Goal: Task Accomplishment & Management: Manage account settings

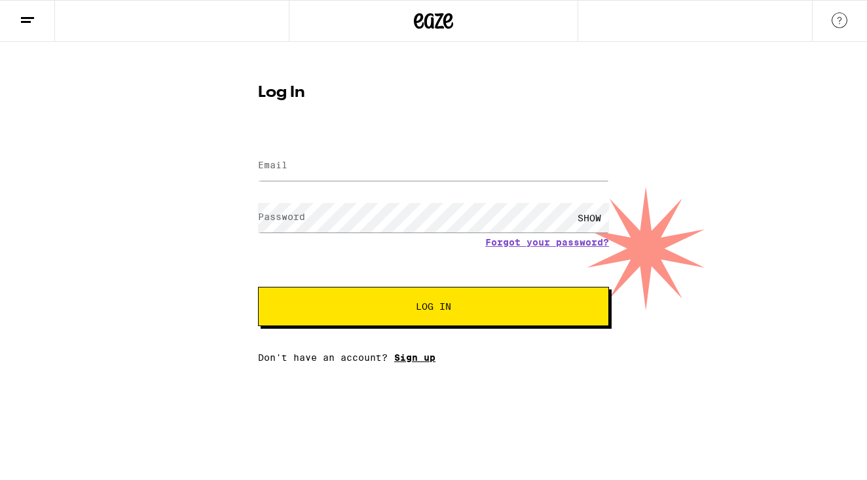
click at [419, 359] on div "Email Email Password Password SHOW Forgot your password? Log In Don't have an a…" at bounding box center [433, 248] width 351 height 229
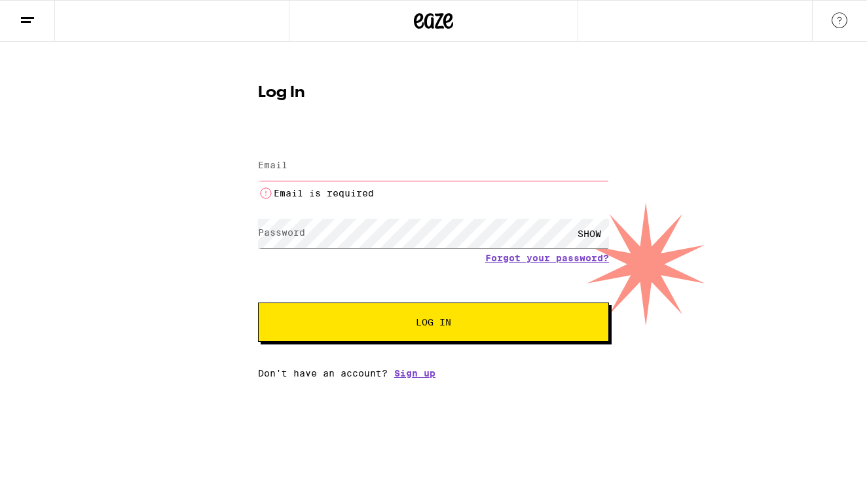
click at [266, 162] on label "Email" at bounding box center [272, 165] width 29 height 10
type input "B"
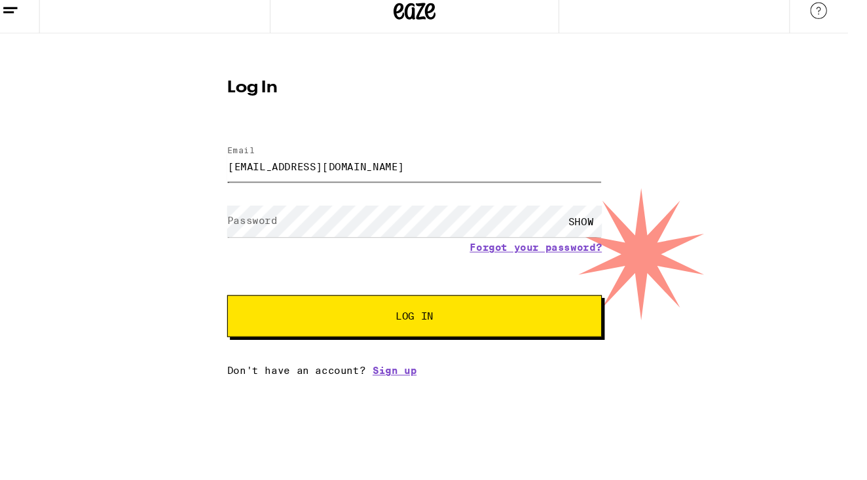
type input "[EMAIL_ADDRESS][DOMAIN_NAME]"
click at [415, 297] on button "Log In" at bounding box center [405, 306] width 351 height 39
click at [576, 207] on div "SHOW" at bounding box center [561, 217] width 39 height 29
click at [424, 302] on span "Log In" at bounding box center [405, 306] width 35 height 9
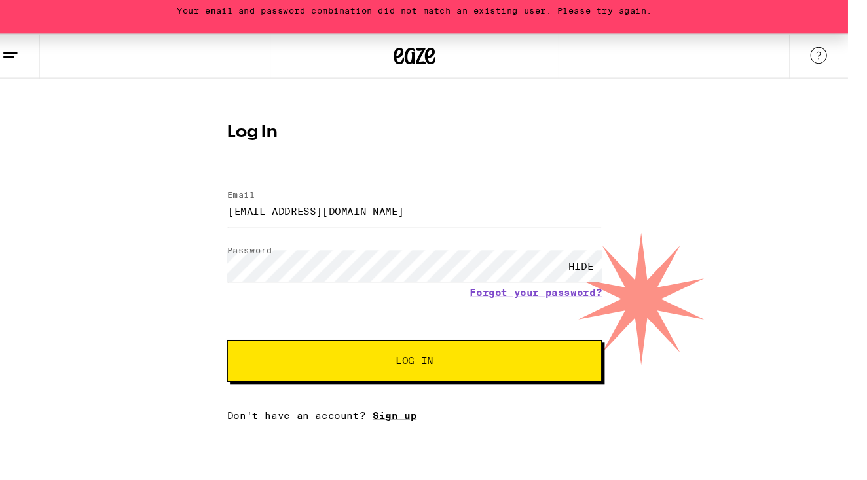
click at [397, 394] on link "Sign up" at bounding box center [387, 399] width 41 height 10
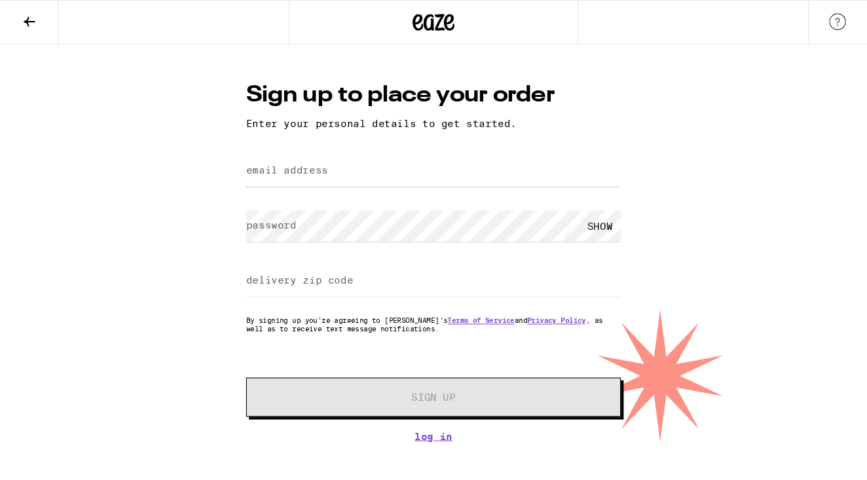
click at [346, 239] on form "email address password SHOW delivery zip code By signing up you're agreeing to …" at bounding box center [405, 265] width 351 height 249
click at [268, 160] on label "email address" at bounding box center [268, 159] width 77 height 10
type input "[EMAIL_ADDRESS][DOMAIN_NAME]"
click at [263, 216] on label "password" at bounding box center [253, 211] width 47 height 10
click at [581, 215] on div "SHOW" at bounding box center [561, 211] width 39 height 29
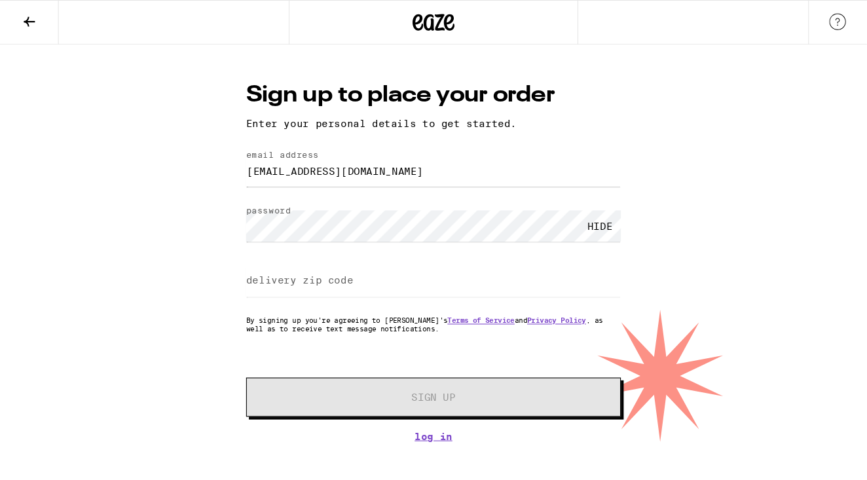
click at [581, 215] on div "HIDE" at bounding box center [561, 211] width 39 height 29
click at [331, 266] on label "delivery zip code" at bounding box center [280, 262] width 100 height 10
type input "90035"
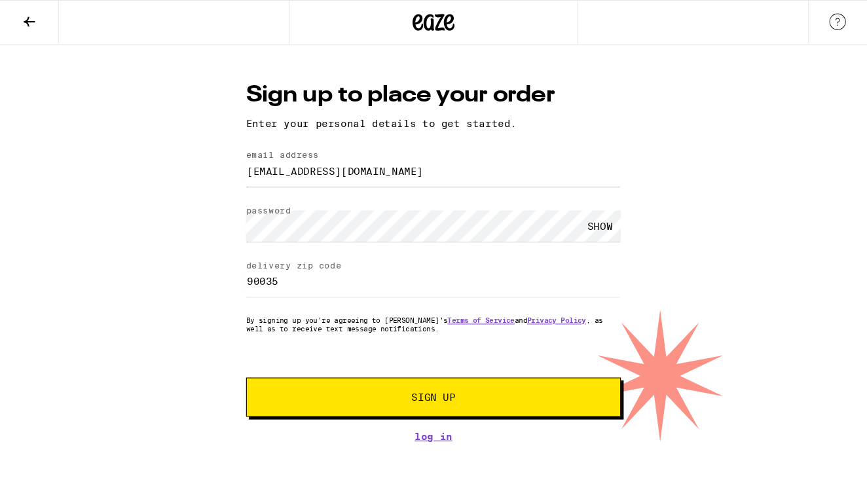
click at [427, 373] on span "Sign Up" at bounding box center [406, 371] width 41 height 9
